Goal: Task Accomplishment & Management: Complete application form

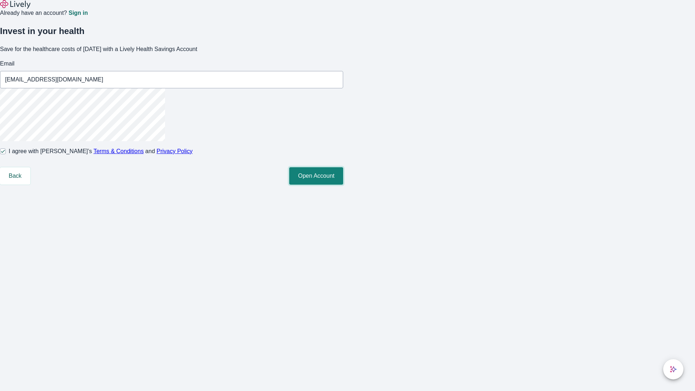
click at [343, 185] on button "Open Account" at bounding box center [316, 175] width 54 height 17
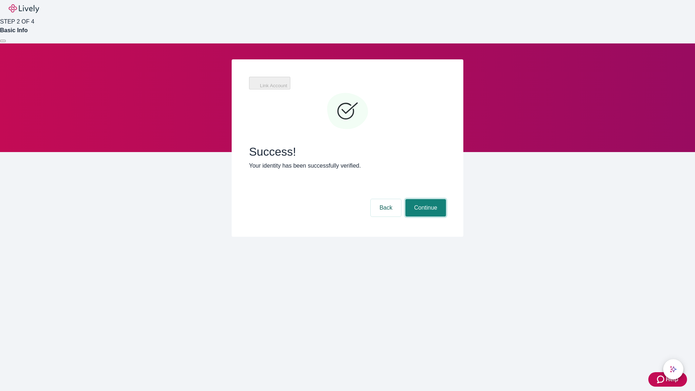
click at [425, 199] on button "Continue" at bounding box center [426, 207] width 41 height 17
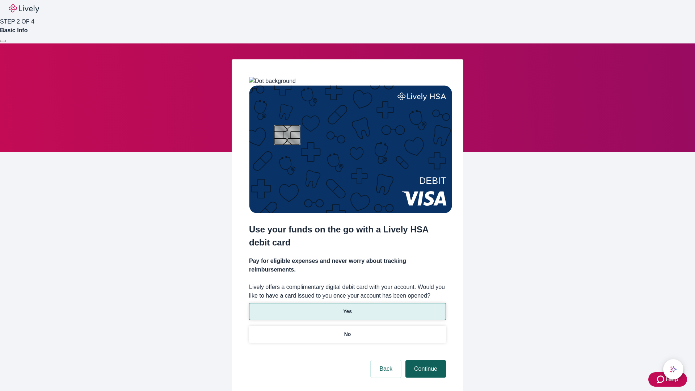
click at [347, 331] on p "No" at bounding box center [347, 335] width 7 height 8
click at [425, 360] on button "Continue" at bounding box center [426, 368] width 41 height 17
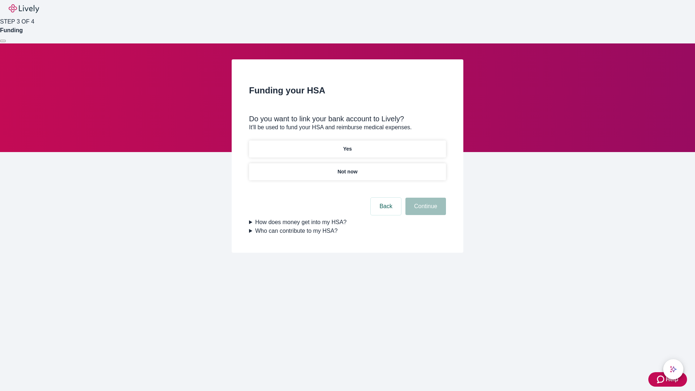
click at [347, 145] on p "Yes" at bounding box center [347, 149] width 9 height 8
click at [425, 198] on button "Continue" at bounding box center [426, 206] width 41 height 17
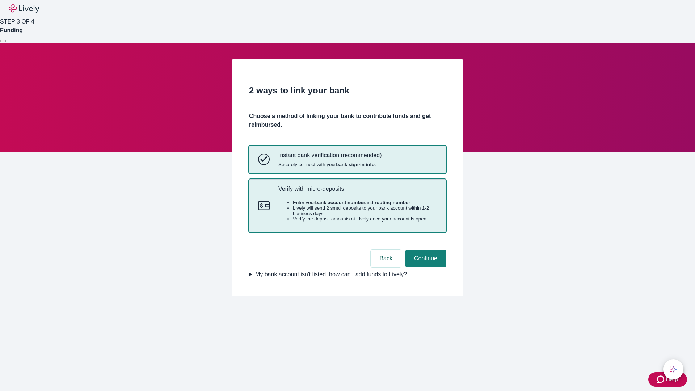
click at [357, 192] on p "Verify with micro-deposits" at bounding box center [357, 188] width 159 height 7
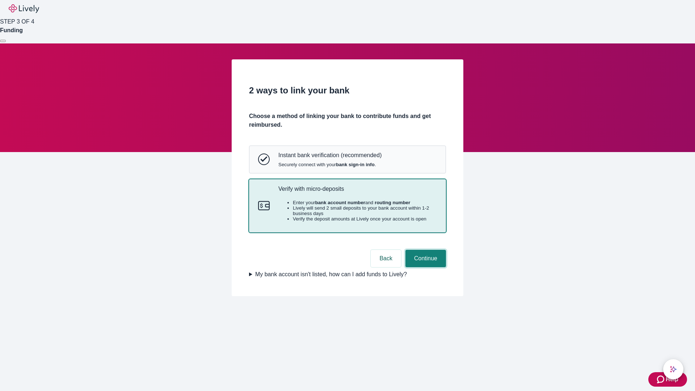
click at [425, 267] on button "Continue" at bounding box center [426, 258] width 41 height 17
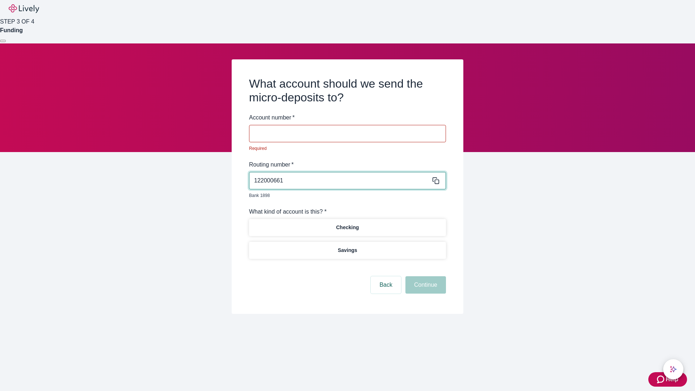
type input "122000661"
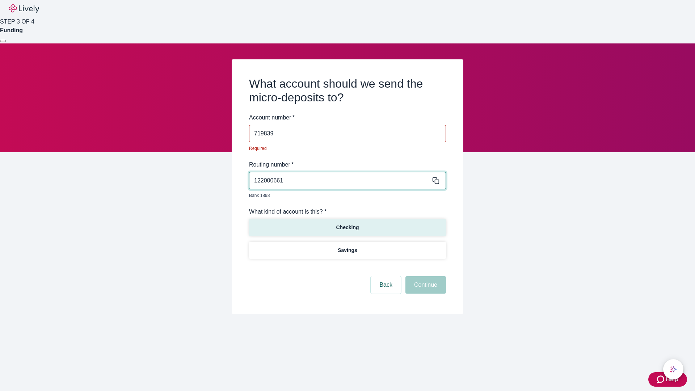
type input "719839"
click at [347, 224] on p "Checking" at bounding box center [347, 228] width 23 height 8
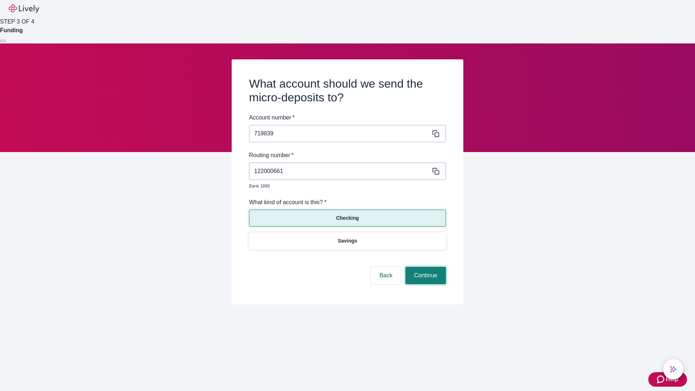
click at [425, 267] on button "Continue" at bounding box center [426, 275] width 41 height 17
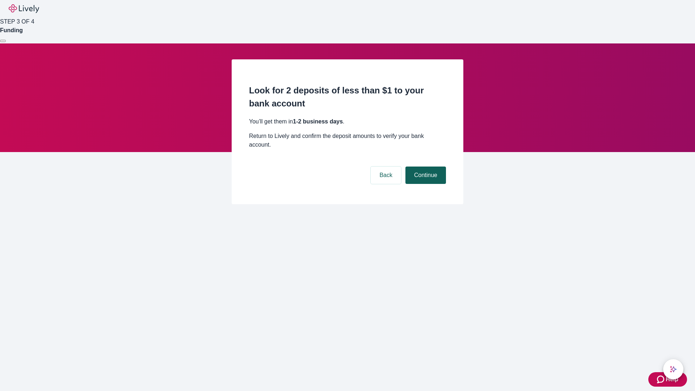
click at [425, 167] on button "Continue" at bounding box center [426, 175] width 41 height 17
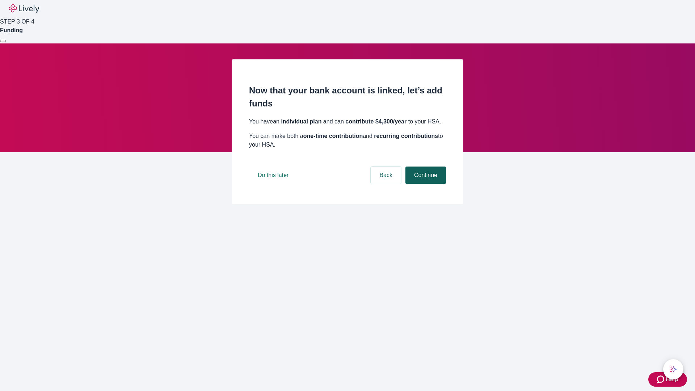
click at [425, 184] on button "Continue" at bounding box center [426, 175] width 41 height 17
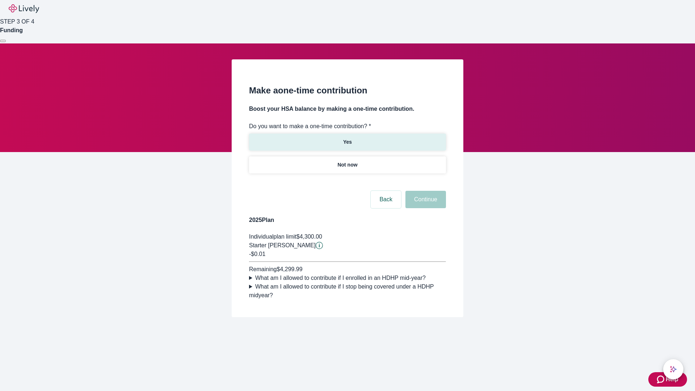
click at [347, 138] on p "Yes" at bounding box center [347, 142] width 9 height 8
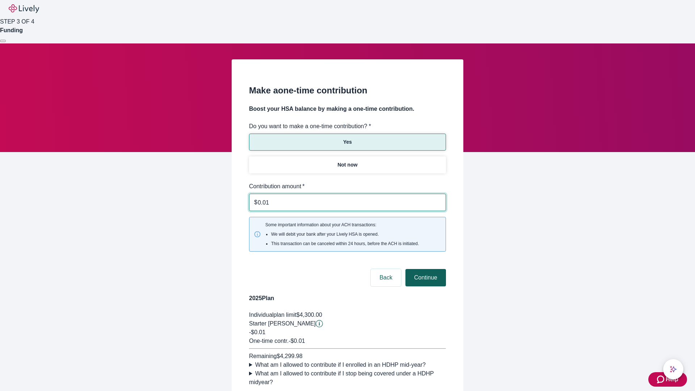
type input "0.01"
click at [425, 269] on button "Continue" at bounding box center [426, 277] width 41 height 17
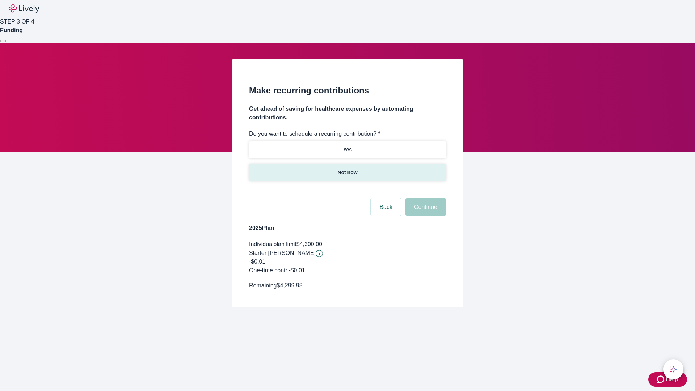
click at [347, 169] on p "Not now" at bounding box center [347, 173] width 20 height 8
click at [425, 198] on button "Continue" at bounding box center [426, 206] width 41 height 17
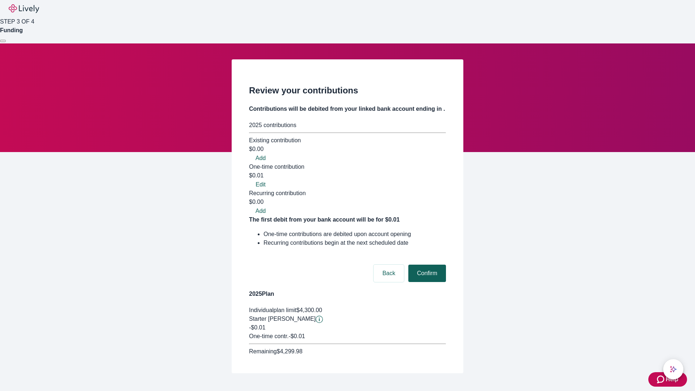
click at [426, 265] on button "Confirm" at bounding box center [427, 273] width 38 height 17
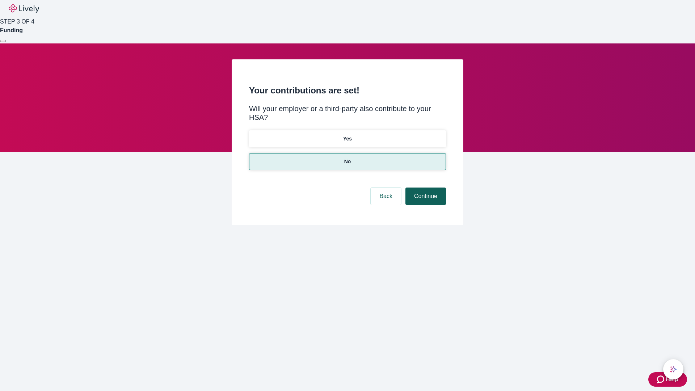
click at [425, 188] on button "Continue" at bounding box center [426, 196] width 41 height 17
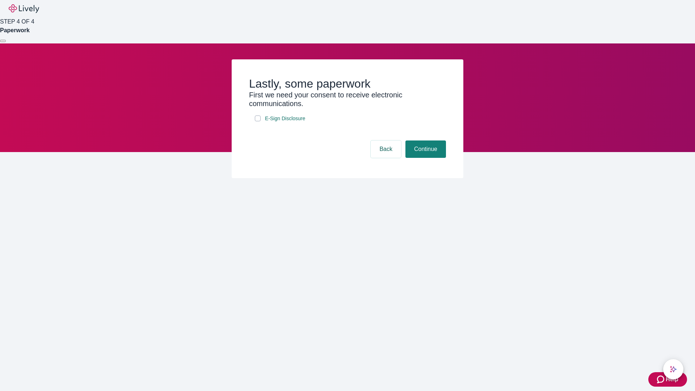
click at [258, 121] on input "E-Sign Disclosure" at bounding box center [258, 119] width 6 height 6
checkbox input "true"
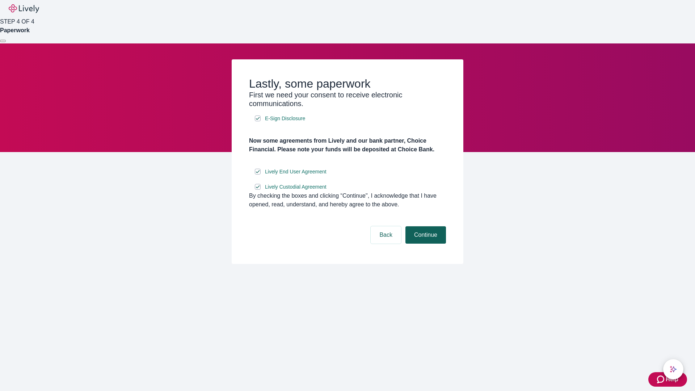
click at [425, 244] on button "Continue" at bounding box center [426, 234] width 41 height 17
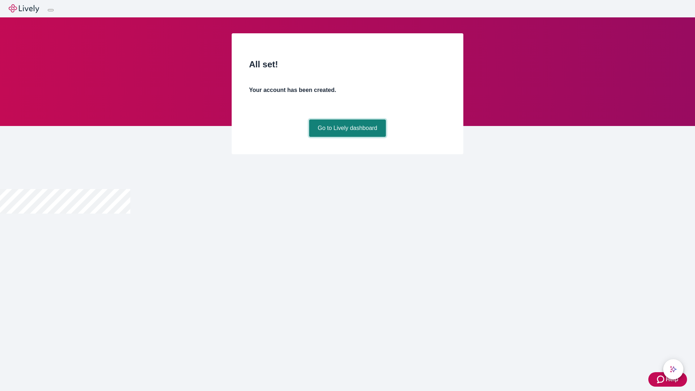
click at [347, 137] on link "Go to Lively dashboard" at bounding box center [347, 127] width 77 height 17
